Goal: Find specific page/section: Find specific page/section

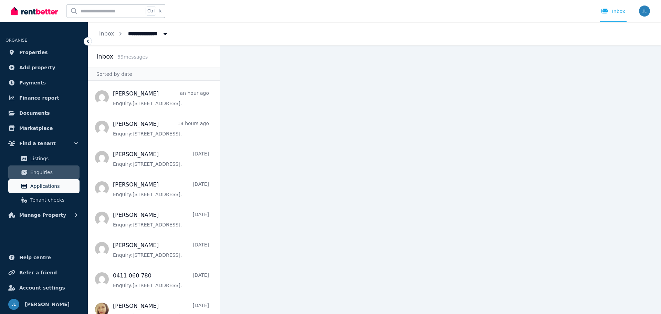
drag, startPoint x: 42, startPoint y: 183, endPoint x: 64, endPoint y: 183, distance: 22.0
click at [42, 183] on span "Applications" at bounding box center [53, 186] width 46 height 8
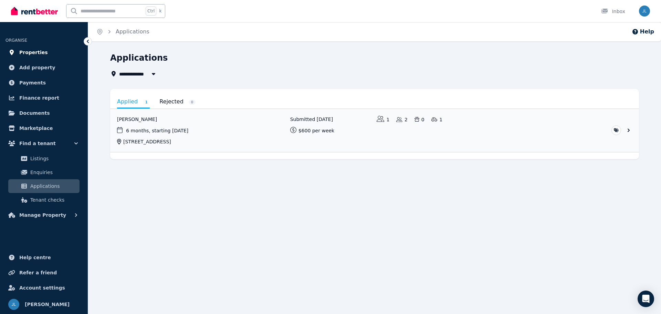
click at [36, 53] on span "Properties" at bounding box center [33, 52] width 29 height 8
